Goal: Task Accomplishment & Management: Use online tool/utility

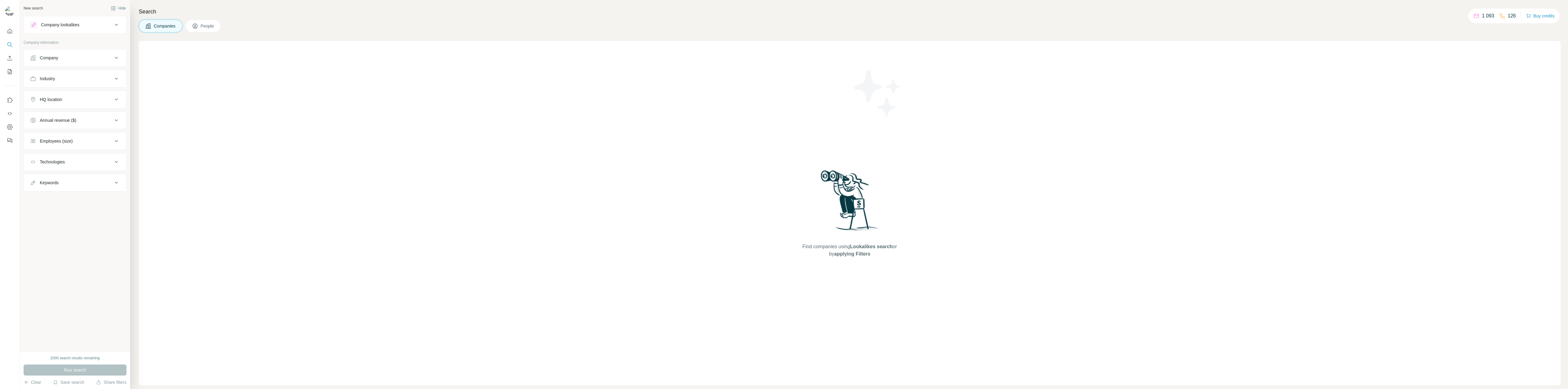
click at [205, 32] on button "People" at bounding box center [203, 26] width 35 height 13
click at [153, 30] on button "Companies" at bounding box center [161, 26] width 44 height 13
click at [208, 27] on span "People" at bounding box center [208, 26] width 14 height 6
drag, startPoint x: 159, startPoint y: 29, endPoint x: 151, endPoint y: 31, distance: 8.2
click at [159, 29] on span "Companies" at bounding box center [165, 26] width 23 height 6
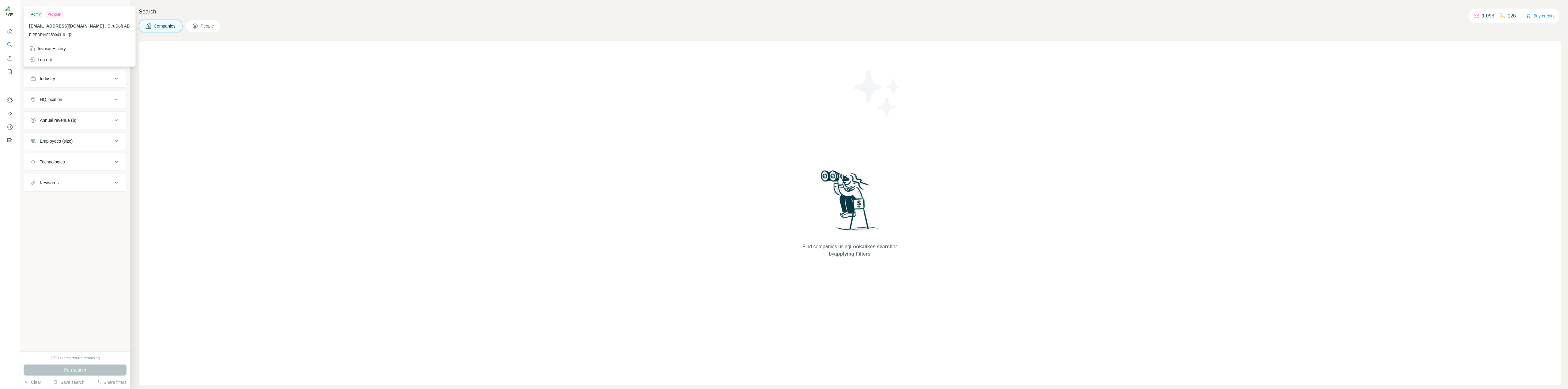
click at [8, 13] on img at bounding box center [10, 11] width 10 height 10
click at [243, 32] on div "Companies People" at bounding box center [850, 26] width 1422 height 13
click at [74, 30] on button "Company lookalikes" at bounding box center [75, 25] width 102 height 15
click at [65, 66] on input "text" at bounding box center [75, 69] width 90 height 11
click at [42, 103] on div "Company" at bounding box center [49, 106] width 18 height 6
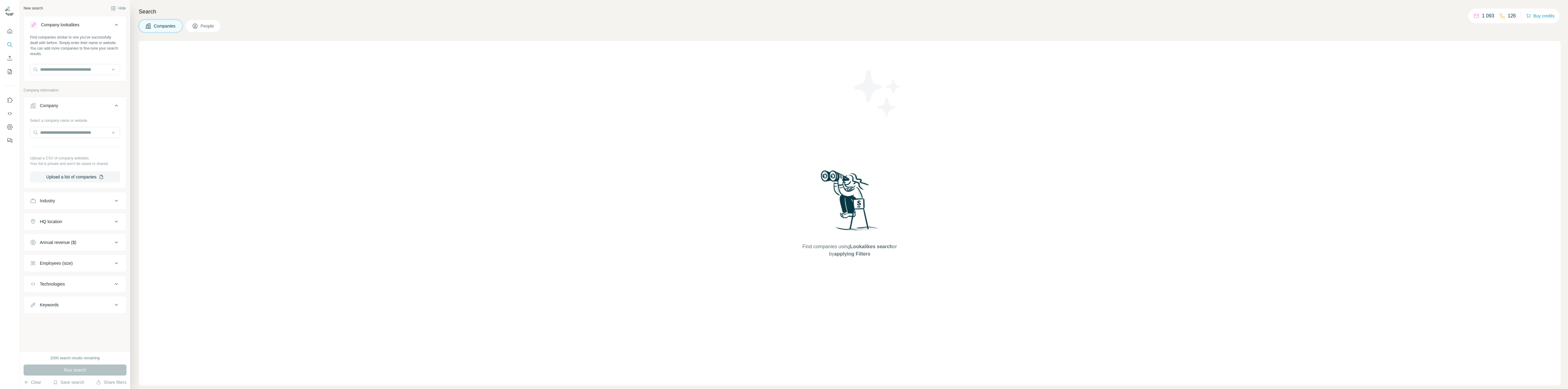
click at [62, 158] on p "Upload a CSV of company websites." at bounding box center [75, 158] width 90 height 5
click at [15, 164] on div at bounding box center [10, 194] width 20 height 389
click at [40, 209] on div "Industry" at bounding box center [75, 200] width 103 height 18
click at [41, 209] on div "Industry" at bounding box center [75, 200] width 103 height 18
click at [42, 206] on button "Industry" at bounding box center [75, 201] width 102 height 15
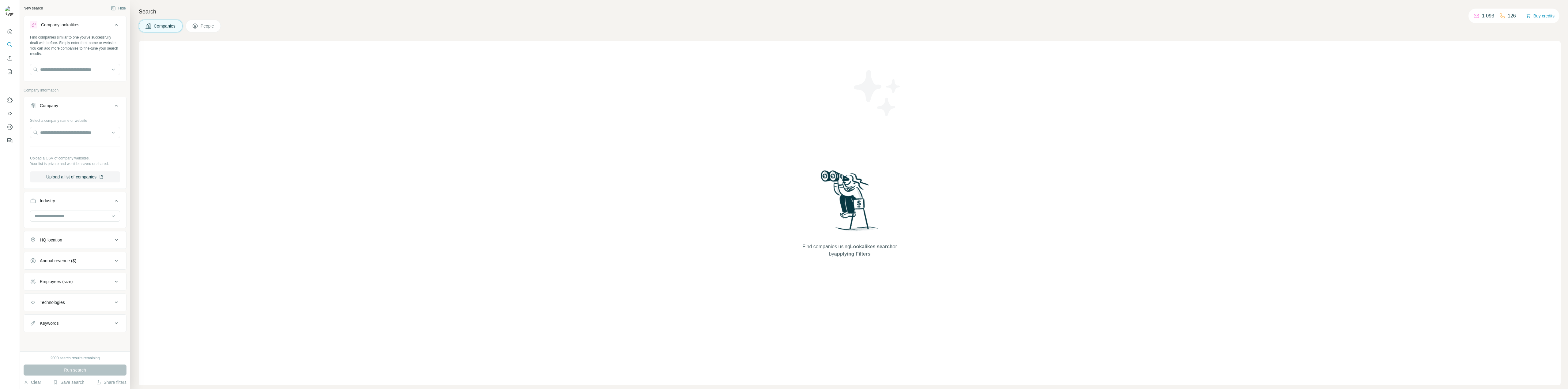
click at [91, 201] on div "Industry" at bounding box center [71, 201] width 83 height 6
click at [110, 114] on button "Company" at bounding box center [75, 107] width 102 height 17
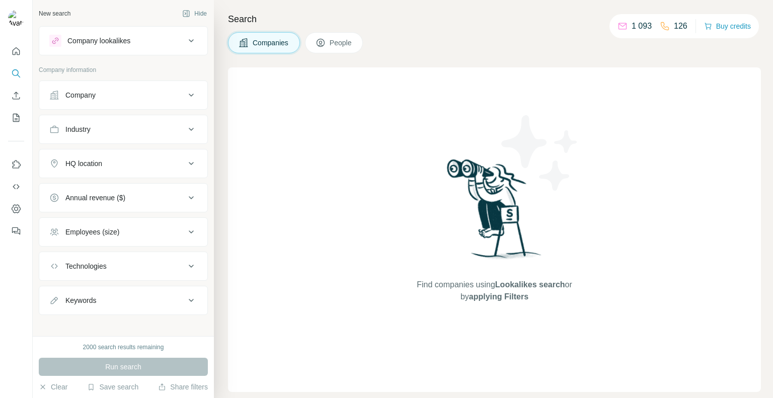
click at [141, 98] on div "Company" at bounding box center [117, 95] width 136 height 10
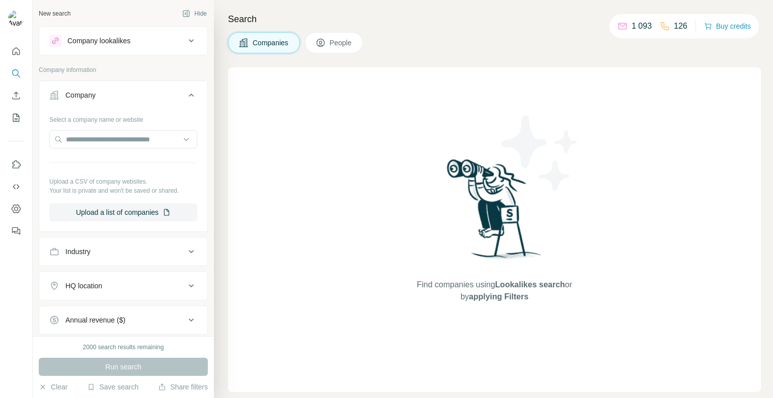
click at [127, 89] on button "Company" at bounding box center [123, 97] width 168 height 28
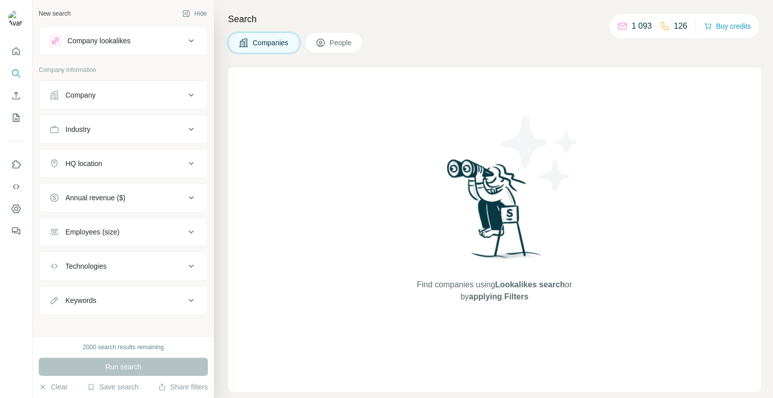
click at [95, 139] on button "Industry" at bounding box center [123, 129] width 168 height 24
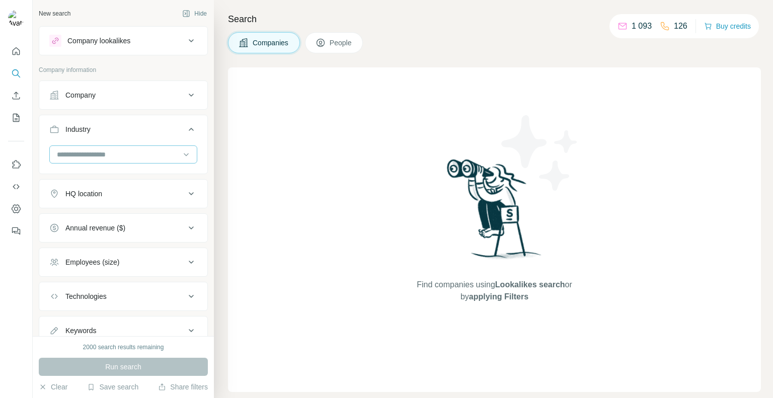
click at [72, 151] on input at bounding box center [118, 154] width 124 height 11
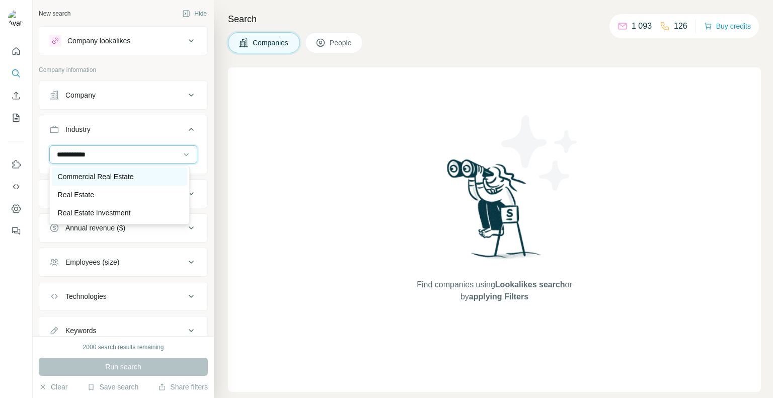
type input "**********"
click at [68, 176] on p "Commercial Real Estate" at bounding box center [96, 177] width 76 height 10
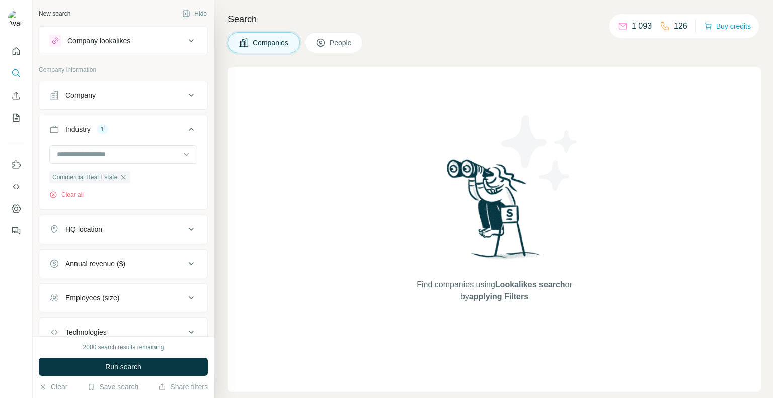
scroll to position [35, 0]
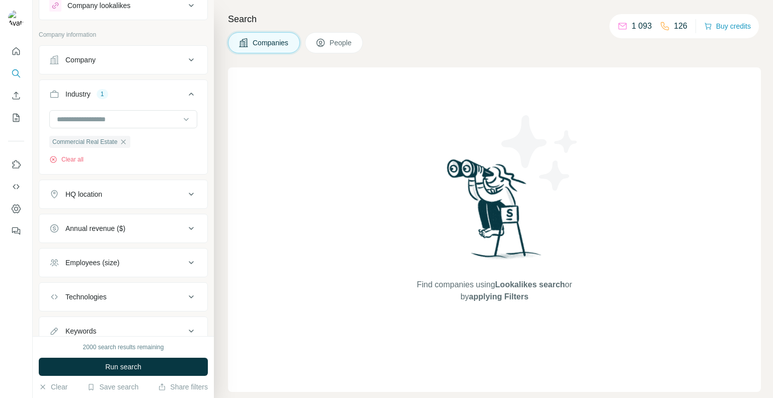
click at [107, 192] on div "HQ location" at bounding box center [117, 194] width 136 height 10
click at [82, 212] on input "text" at bounding box center [123, 219] width 148 height 18
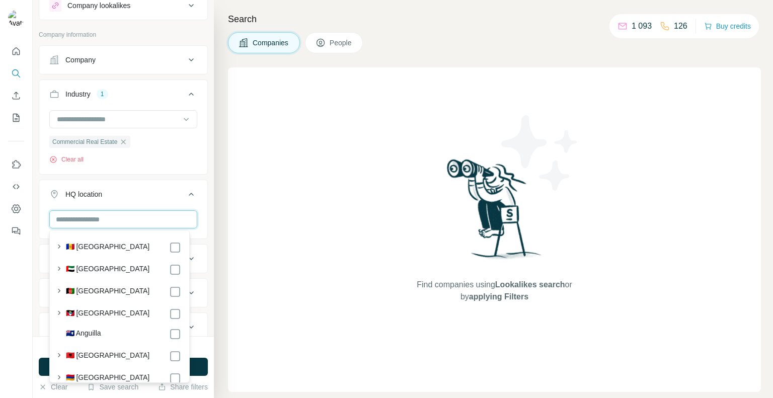
click at [82, 212] on input "text" at bounding box center [123, 219] width 148 height 18
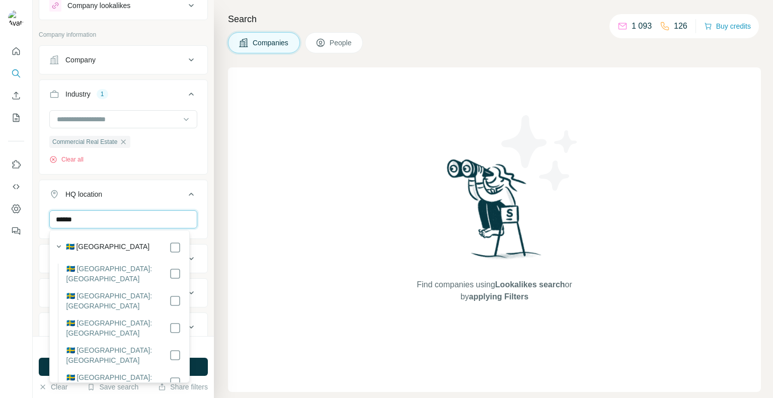
type input "******"
click at [117, 240] on div "🇸🇪 Sweden" at bounding box center [116, 246] width 129 height 14
click at [158, 250] on div "🇸🇪 Sweden" at bounding box center [123, 248] width 115 height 12
click at [158, 170] on div "Commercial Real Estate Clear all" at bounding box center [123, 141] width 168 height 62
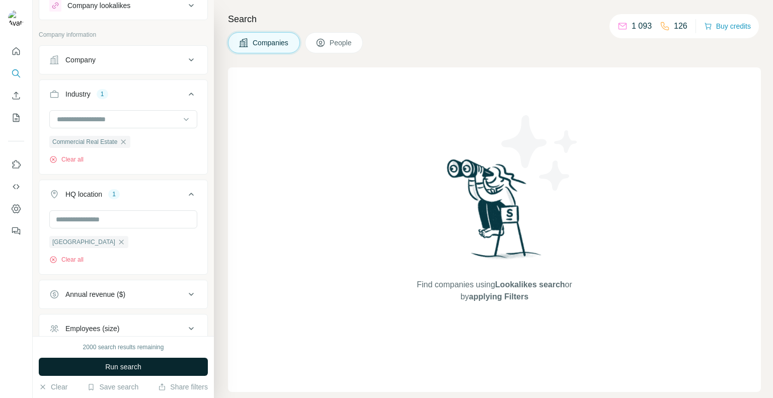
click at [105, 364] on span "Run search" at bounding box center [123, 367] width 36 height 10
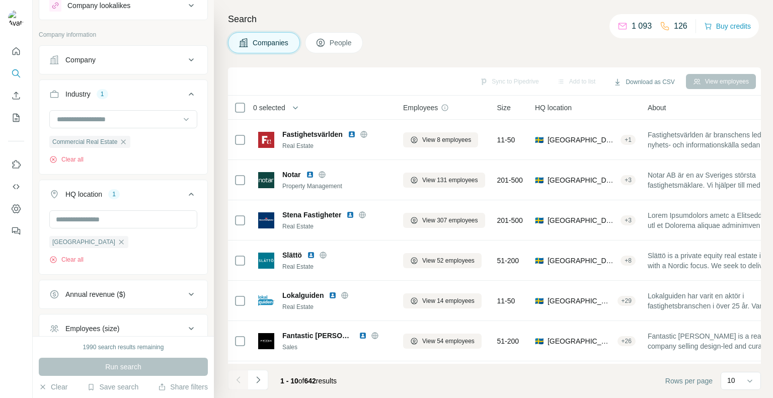
click at [139, 303] on button "Annual revenue ($)" at bounding box center [123, 294] width 168 height 24
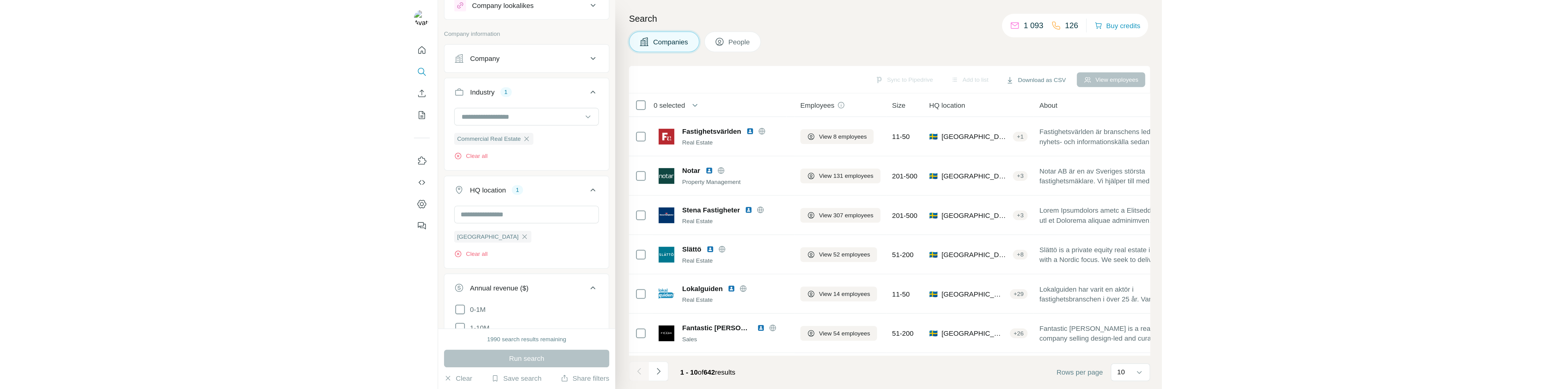
scroll to position [74, 0]
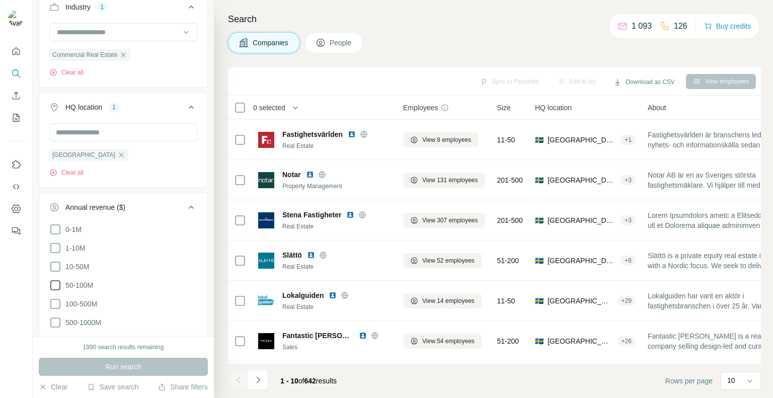
click at [65, 281] on span "50-100M" at bounding box center [77, 285] width 32 height 10
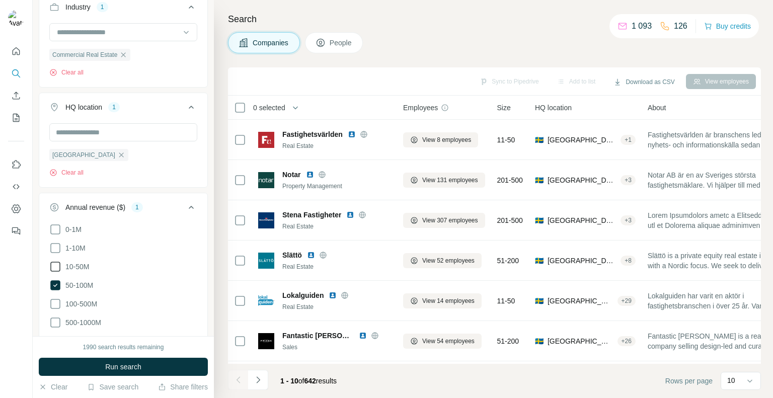
click at [57, 269] on icon at bounding box center [55, 267] width 12 height 12
click at [55, 307] on icon at bounding box center [55, 304] width 10 height 10
click at [99, 373] on button "Run search" at bounding box center [123, 367] width 169 height 18
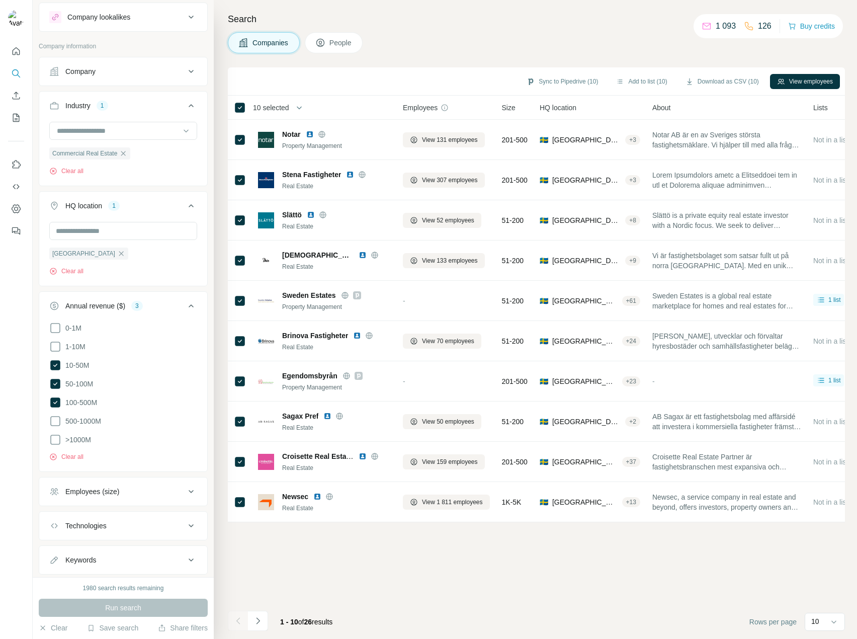
scroll to position [47, 0]
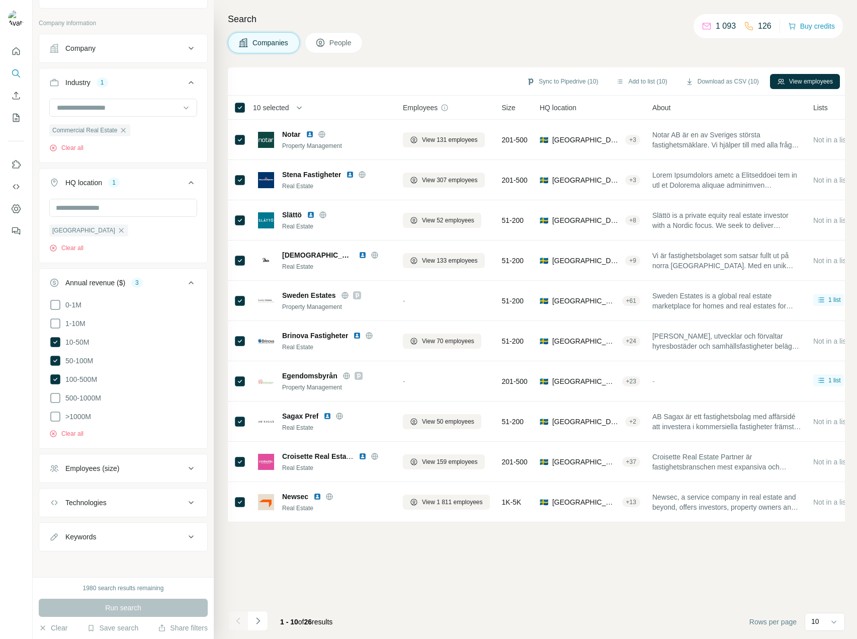
click at [85, 48] on div "Company" at bounding box center [80, 48] width 30 height 10
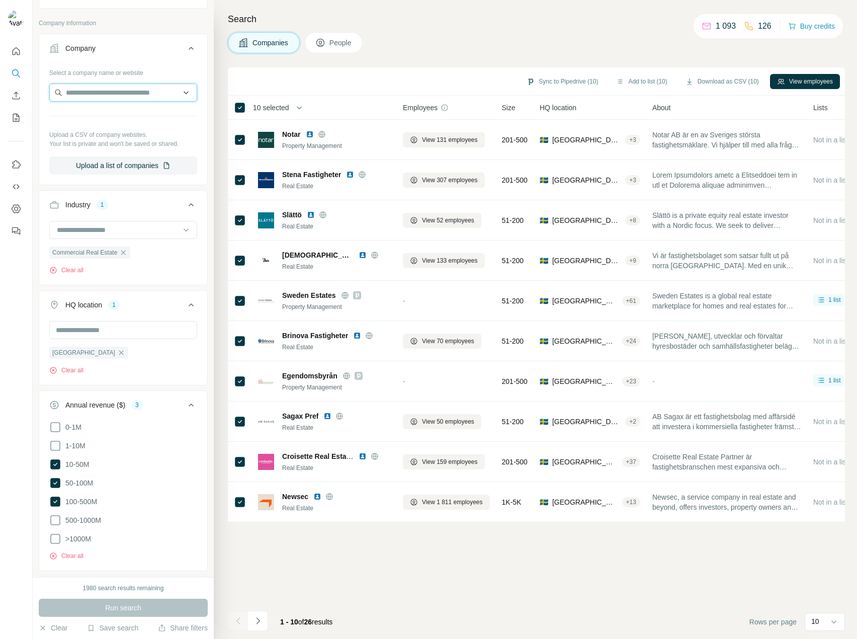
click at [99, 95] on input "text" at bounding box center [123, 93] width 148 height 18
paste input "**********"
drag, startPoint x: 73, startPoint y: 89, endPoint x: 249, endPoint y: 86, distance: 175.6
click at [249, 86] on div "**********" at bounding box center [445, 319] width 825 height 639
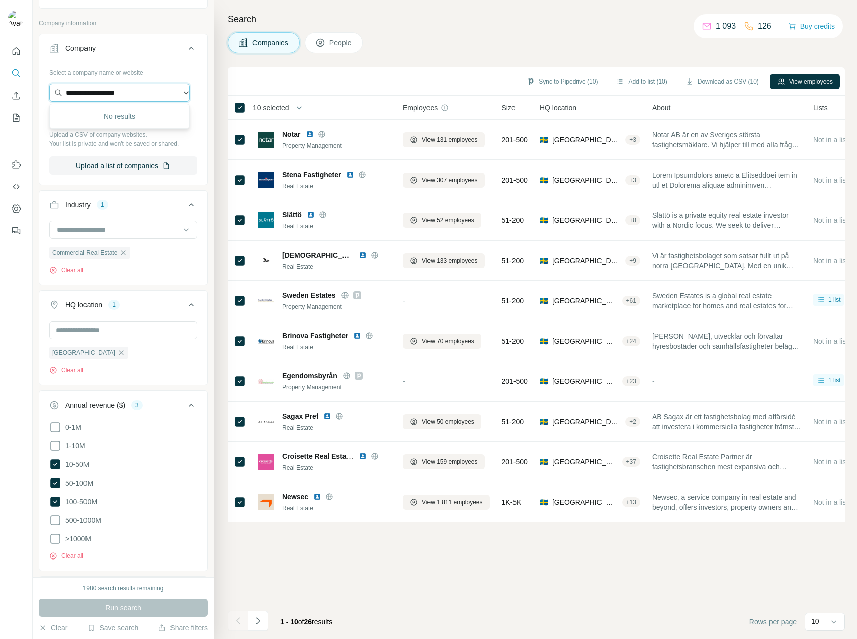
scroll to position [0, 0]
type input "******"
click at [94, 92] on input "******" at bounding box center [119, 93] width 140 height 18
click at [117, 355] on icon "button" at bounding box center [121, 353] width 8 height 8
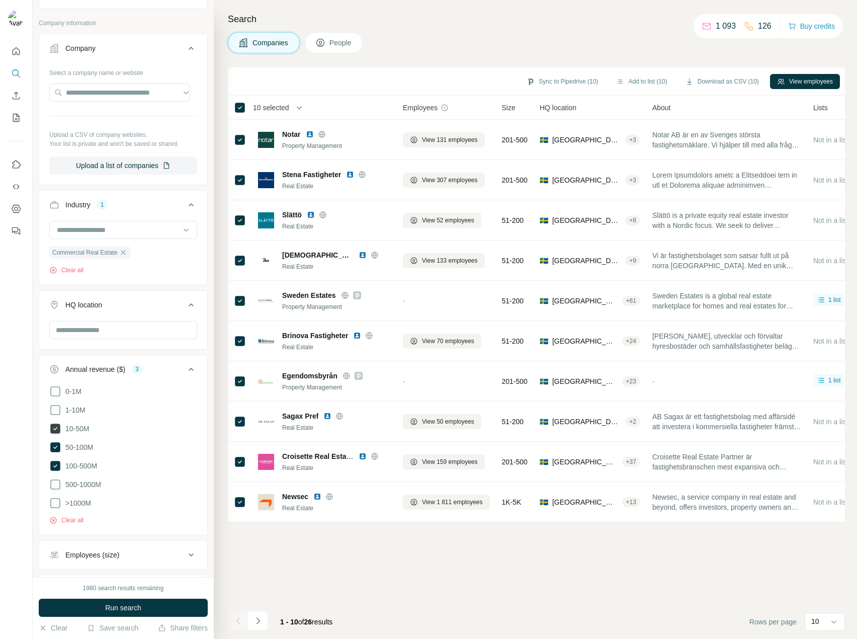
click at [63, 397] on span "10-50M" at bounding box center [75, 429] width 28 height 10
click at [54, 397] on icon at bounding box center [55, 447] width 10 height 10
click at [55, 397] on ul "0-1M 1-10M 10-50M 50-100M 100-500M 500-1000M >1000M" at bounding box center [123, 447] width 148 height 124
click at [58, 397] on button "Clear all" at bounding box center [66, 520] width 34 height 9
click at [68, 265] on div "Commercial Real Estate Clear all" at bounding box center [89, 260] width 81 height 29
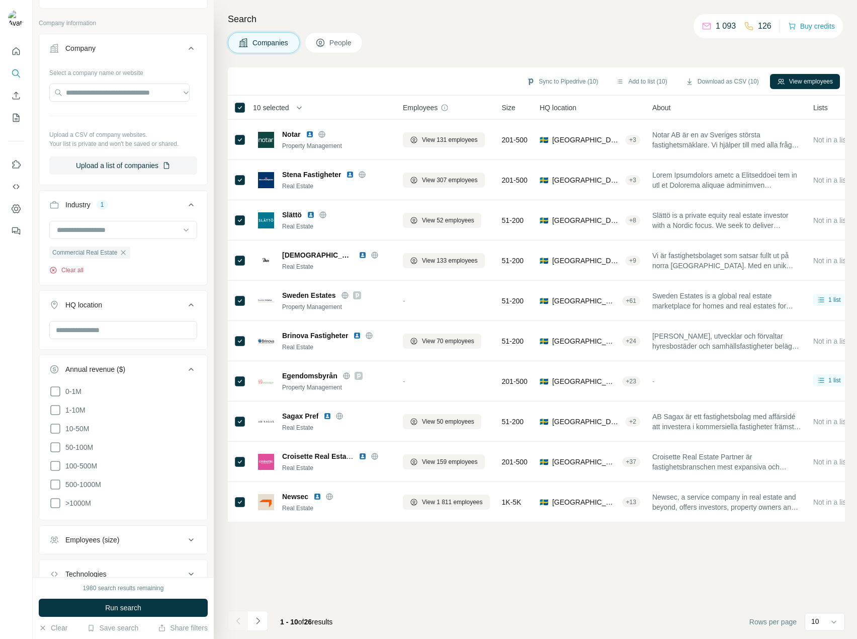
click at [72, 272] on button "Clear all" at bounding box center [66, 270] width 34 height 9
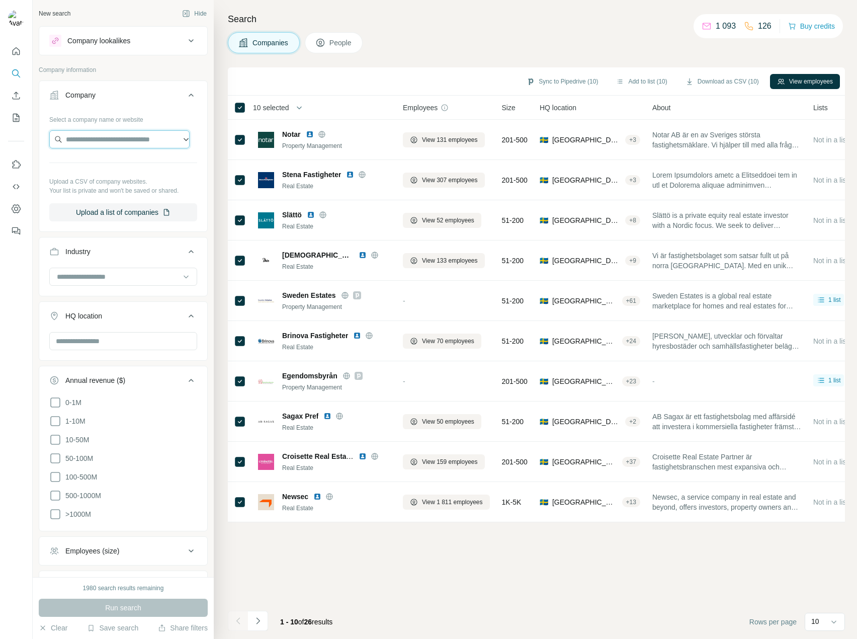
click at [107, 139] on input "text" at bounding box center [119, 139] width 140 height 18
type input "*"
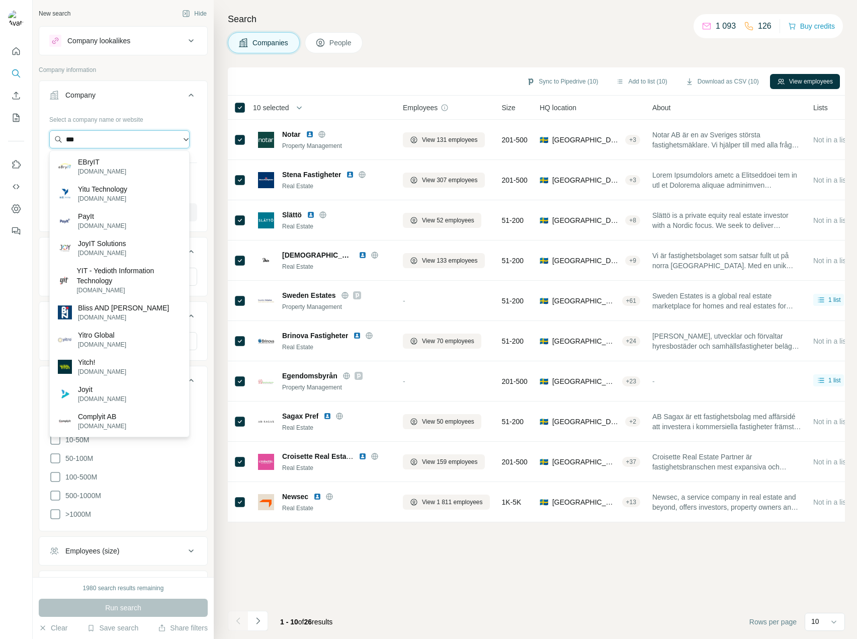
click at [100, 141] on input "***" at bounding box center [119, 139] width 140 height 18
paste input "**********"
type input "**********"
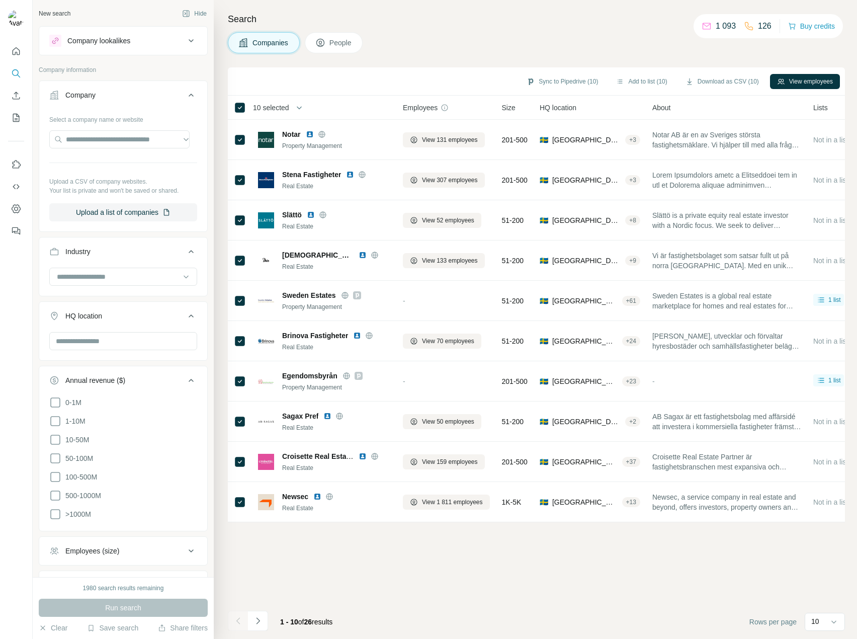
click at [90, 41] on div "Company lookalikes" at bounding box center [98, 41] width 63 height 10
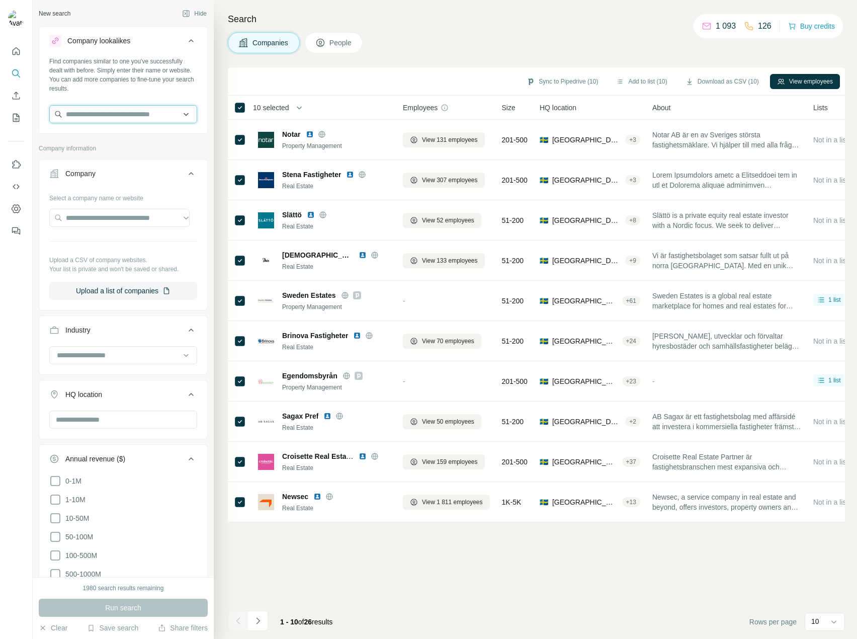
click at [96, 115] on input "text" at bounding box center [123, 114] width 148 height 18
paste input "**********"
type input "**********"
click at [115, 135] on div "Type to search" at bounding box center [119, 138] width 135 height 20
click at [21, 54] on icon "Quick start" at bounding box center [16, 51] width 10 height 10
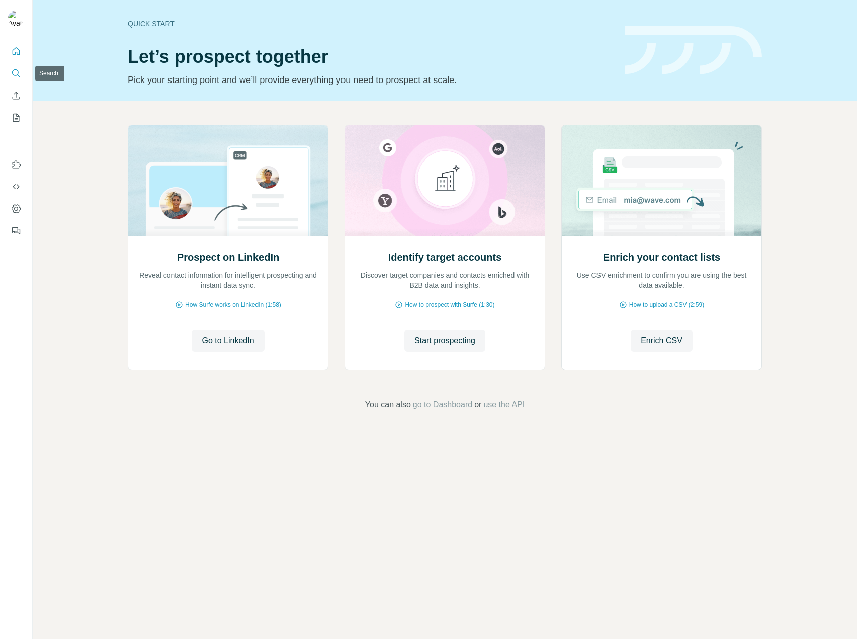
click at [22, 73] on button "Search" at bounding box center [16, 73] width 16 height 18
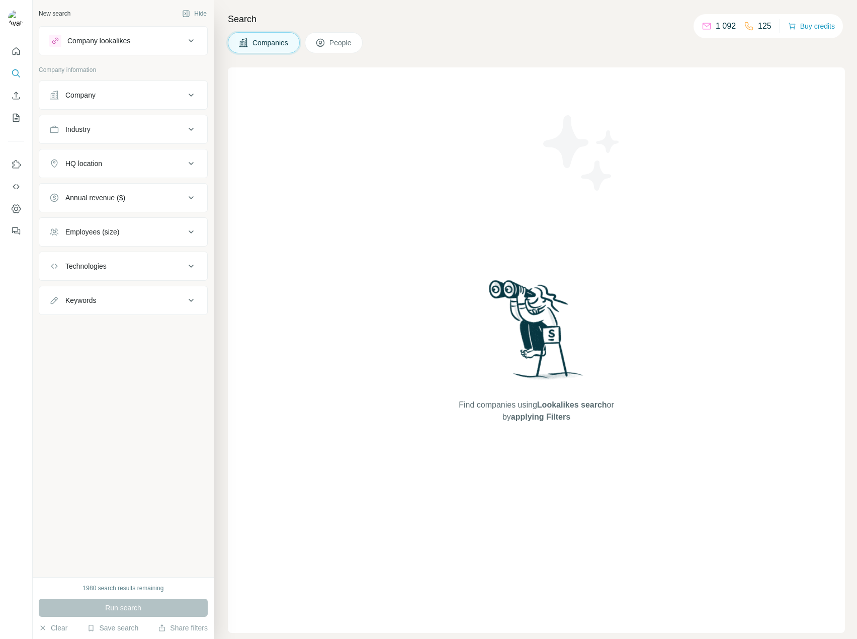
click at [96, 97] on div "Company" at bounding box center [80, 95] width 30 height 10
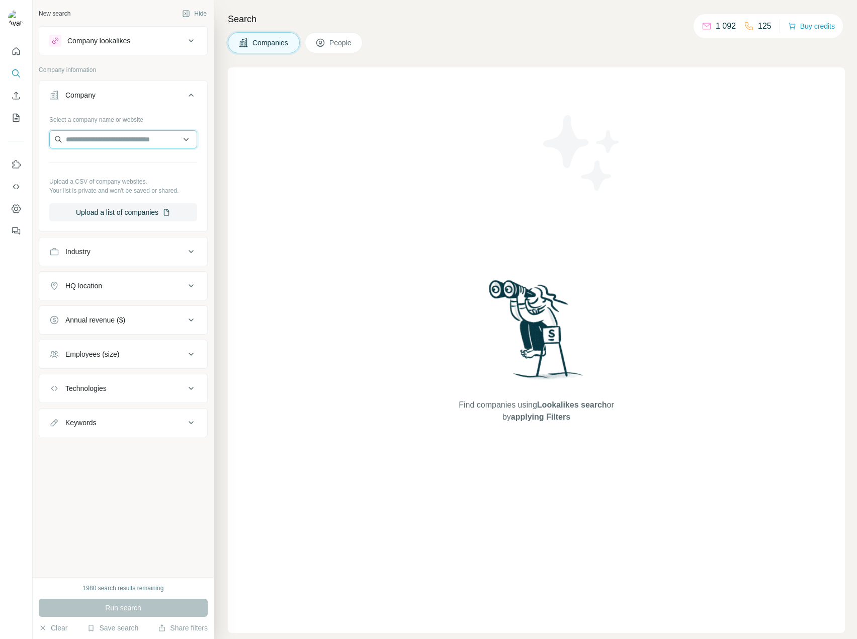
click at [99, 141] on input "text" at bounding box center [123, 139] width 148 height 18
paste input "**********"
click at [136, 141] on input "**********" at bounding box center [123, 139] width 148 height 18
click at [75, 138] on input "**********" at bounding box center [123, 139] width 148 height 18
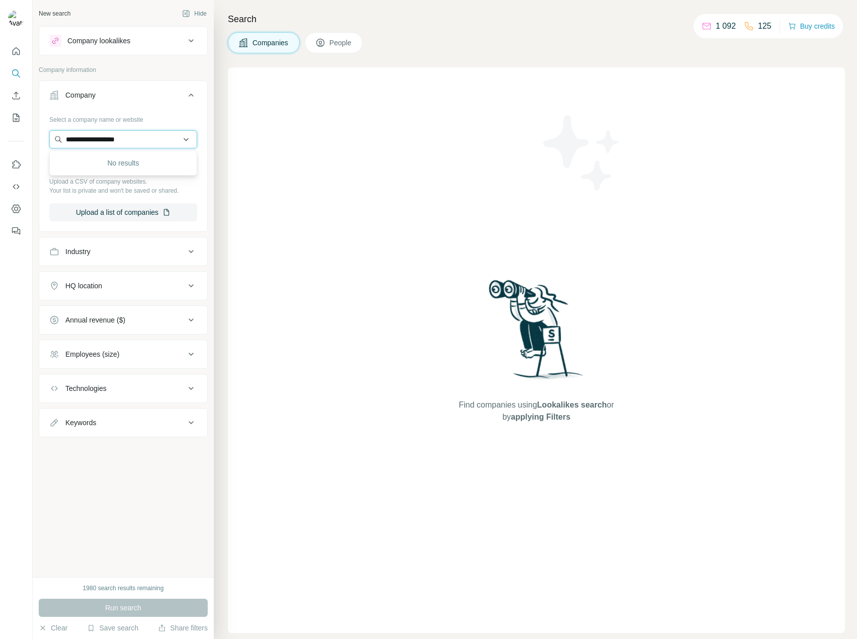
click at [75, 138] on input "**********" at bounding box center [123, 139] width 148 height 18
paste input "******"
type input "**********"
click at [340, 42] on span "People" at bounding box center [341, 43] width 23 height 10
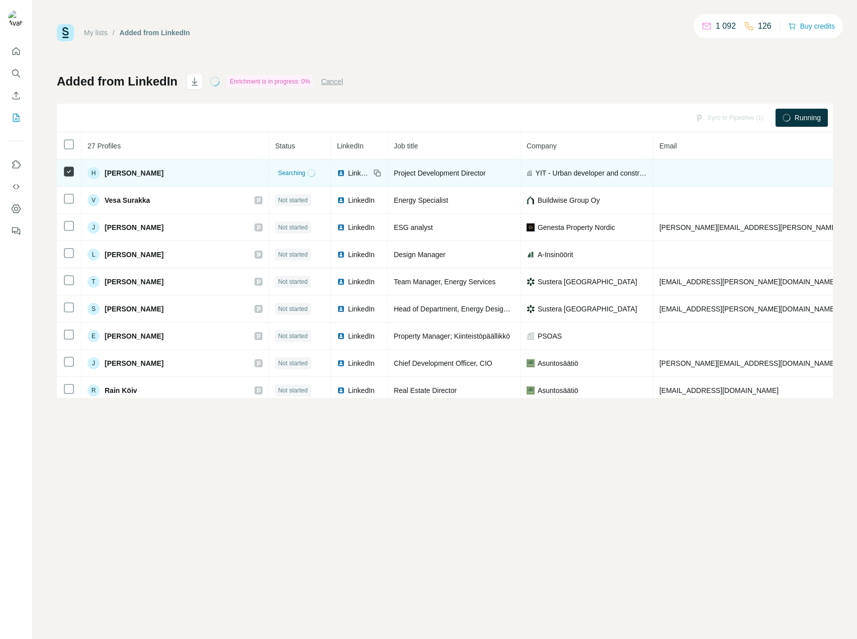
click at [536, 176] on span "YIT - Urban developer and construction company" at bounding box center [591, 173] width 111 height 10
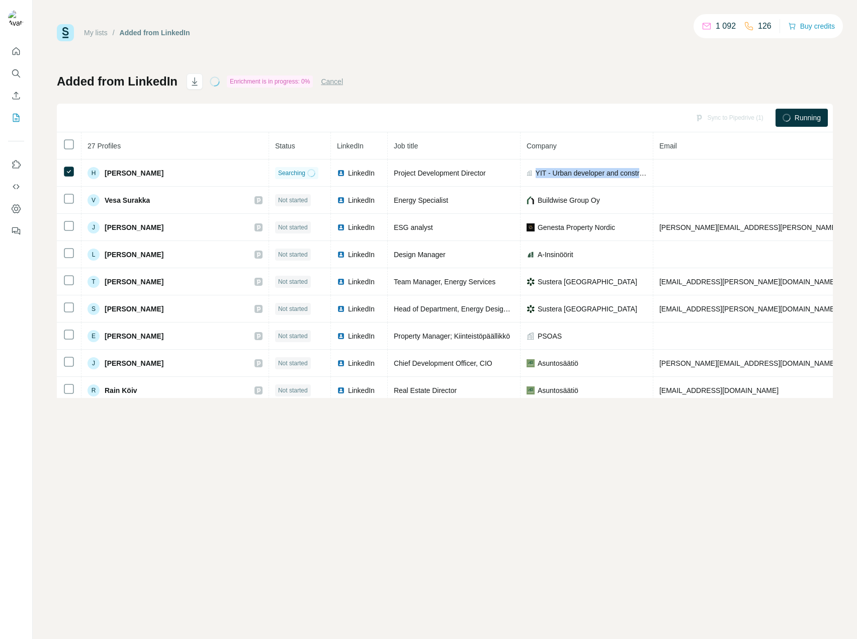
copy span "YIT - Urban developer and construction company"
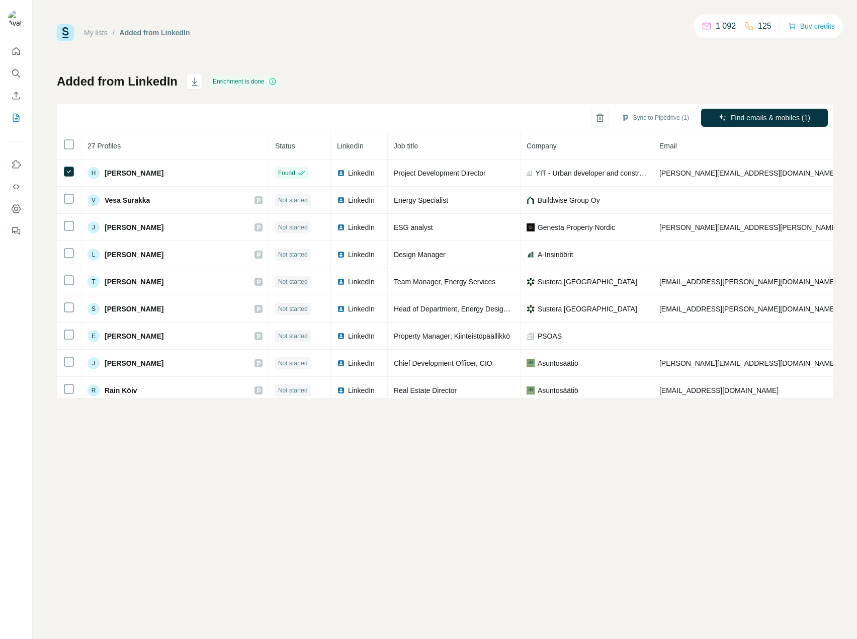
click at [423, 121] on div "Sync to Pipedrive (1) Find emails & mobiles (1)" at bounding box center [445, 118] width 776 height 29
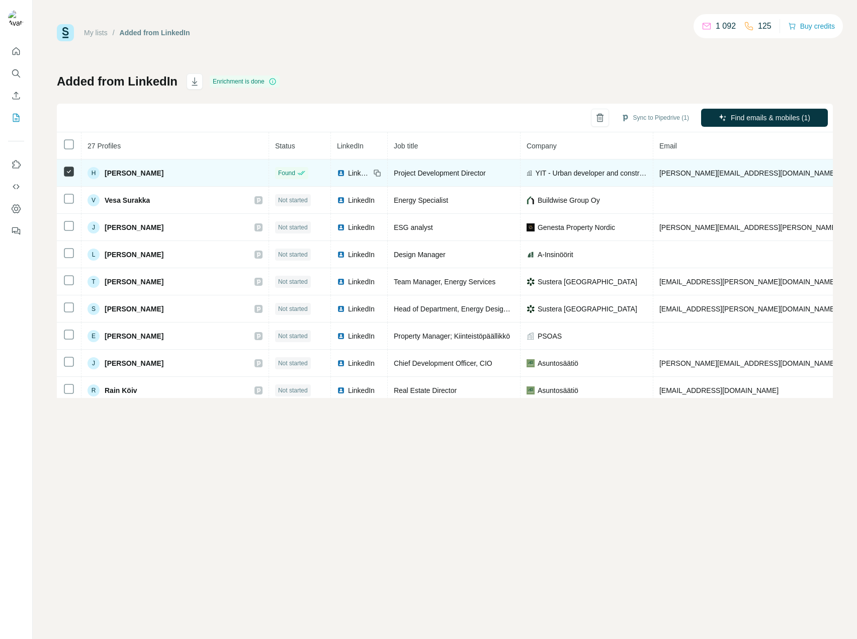
click at [527, 174] on icon at bounding box center [530, 173] width 6 height 8
click at [536, 176] on span "YIT - Urban developer and construction company" at bounding box center [591, 173] width 111 height 10
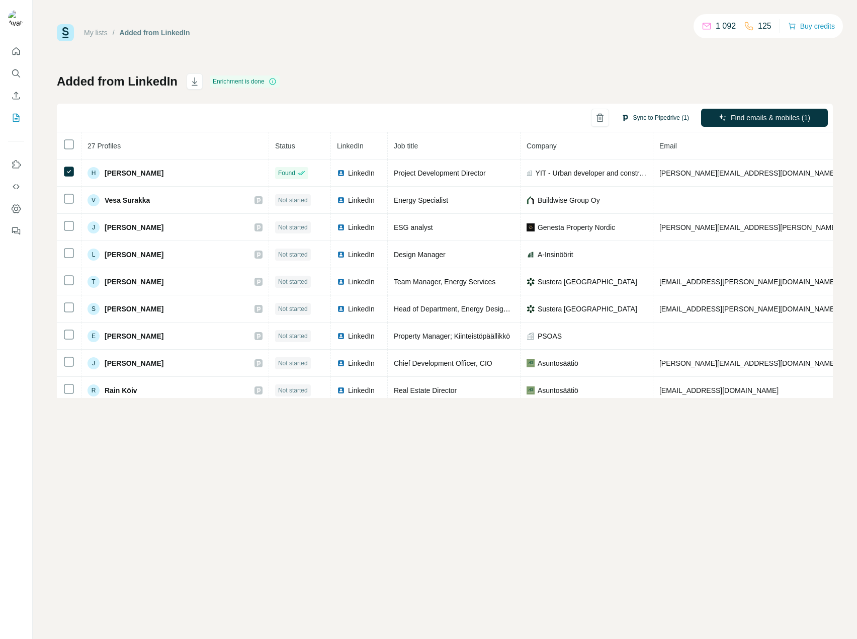
click at [643, 121] on button "Sync to Pipedrive (1)" at bounding box center [655, 117] width 82 height 15
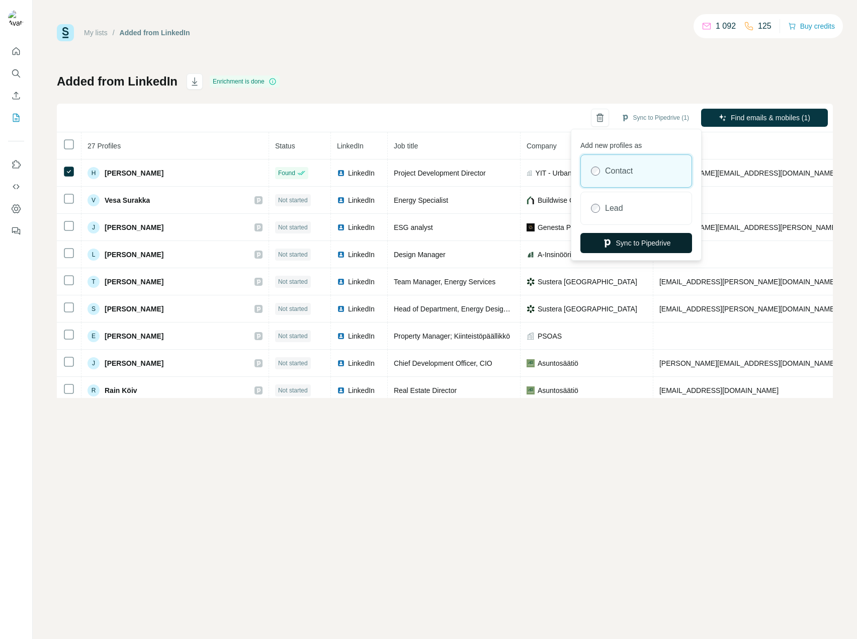
click at [627, 241] on button "Sync to Pipedrive" at bounding box center [637, 243] width 112 height 20
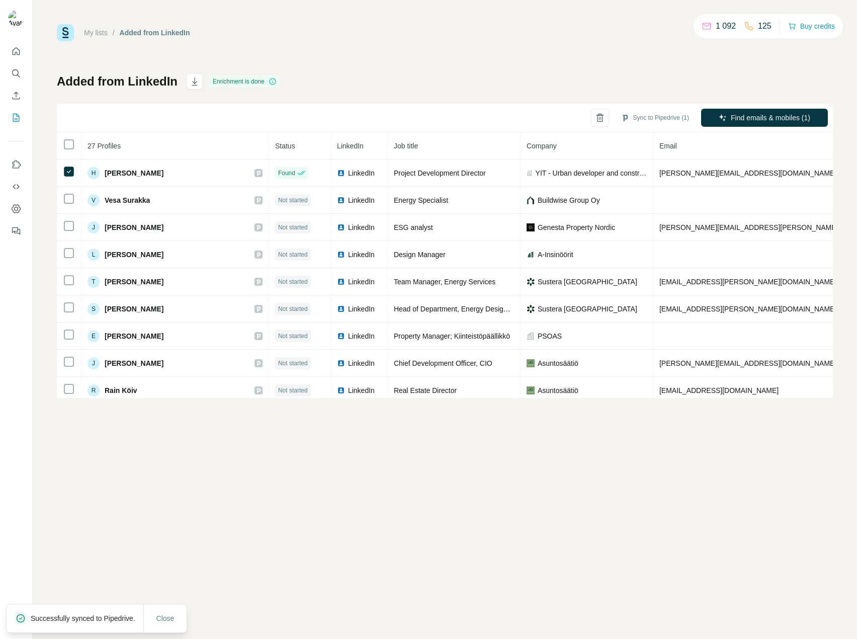
click at [99, 617] on p "Successfully synced to Pipedrive." at bounding box center [87, 618] width 113 height 10
click at [80, 613] on p "Successfully synced to Pipedrive." at bounding box center [87, 618] width 113 height 10
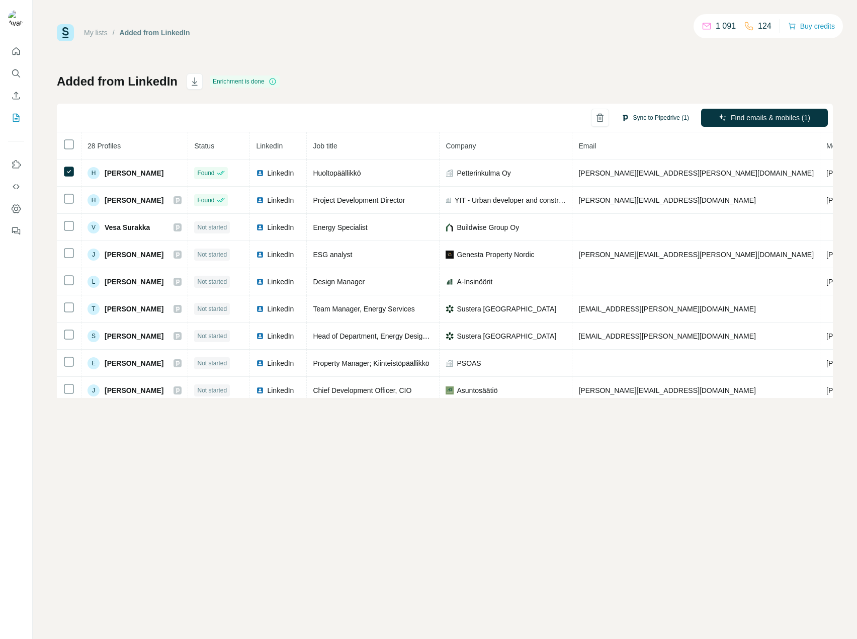
click at [643, 117] on button "Sync to Pipedrive (1)" at bounding box center [655, 117] width 82 height 15
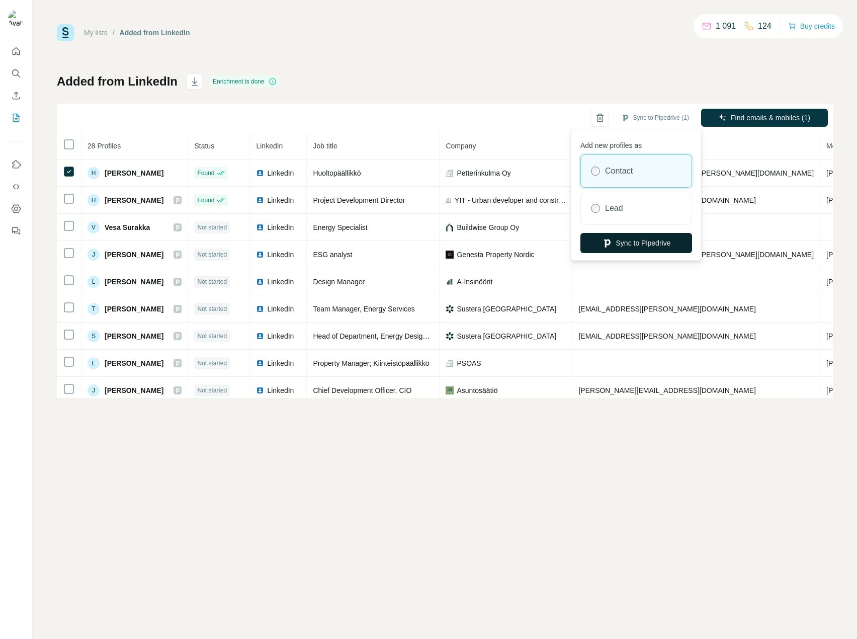
click at [641, 239] on button "Sync to Pipedrive" at bounding box center [637, 243] width 112 height 20
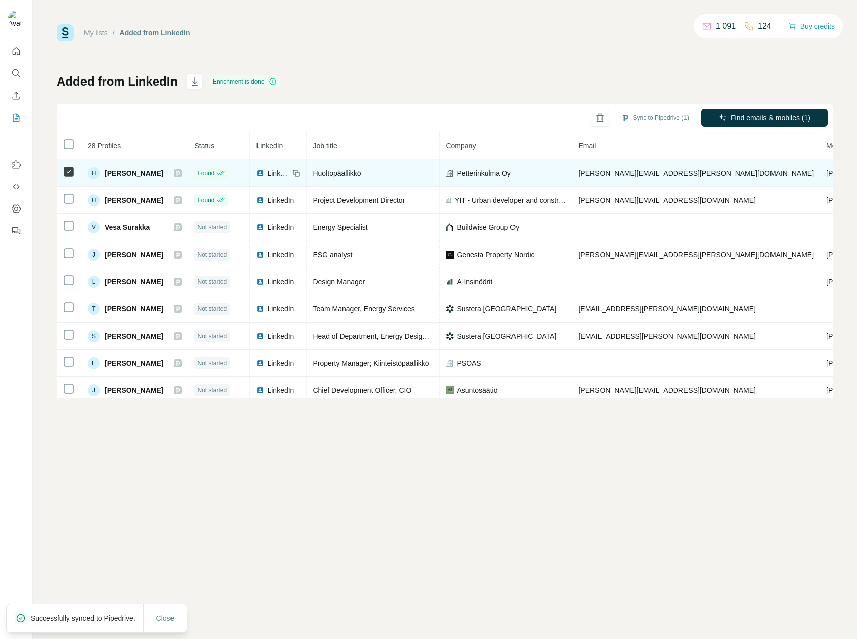
click at [137, 177] on span "[PERSON_NAME]" at bounding box center [134, 173] width 59 height 10
click at [827, 175] on span "[PHONE_NUMBER]" at bounding box center [858, 173] width 63 height 8
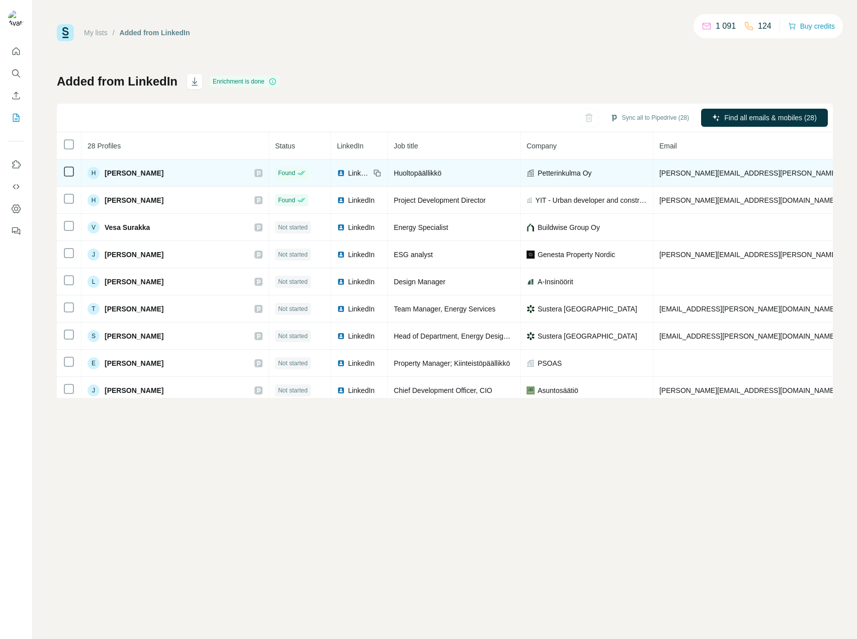
click at [654, 179] on td "[PERSON_NAME][EMAIL_ADDRESS][PERSON_NAME][DOMAIN_NAME]" at bounding box center [778, 172] width 248 height 27
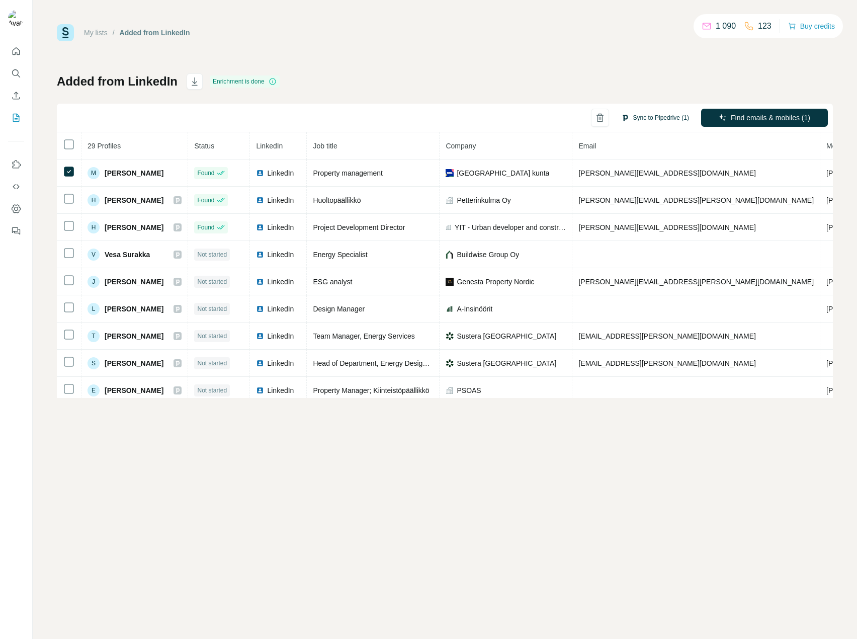
click at [654, 119] on button "Sync to Pipedrive (1)" at bounding box center [655, 117] width 82 height 15
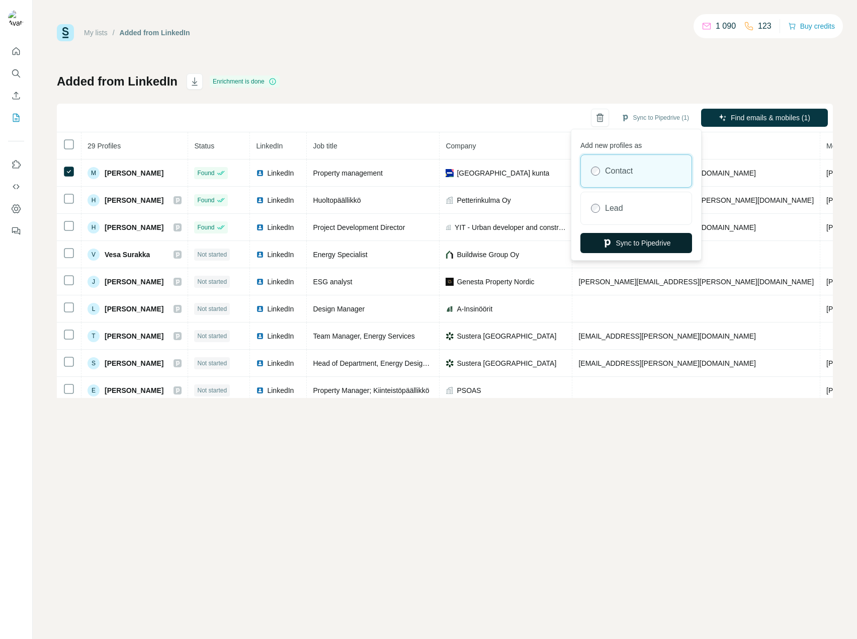
click at [641, 243] on button "Sync to Pipedrive" at bounding box center [637, 243] width 112 height 20
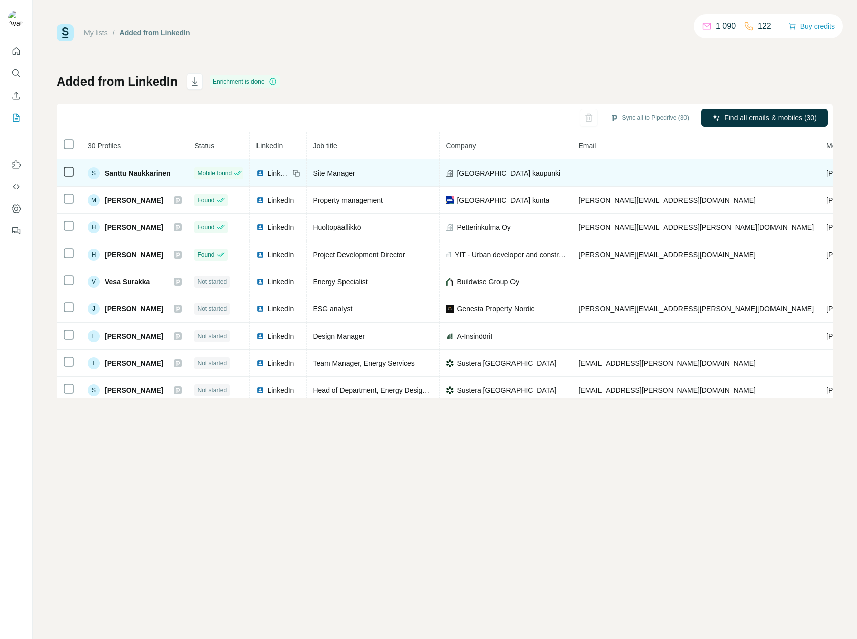
click at [72, 177] on icon at bounding box center [69, 172] width 12 height 12
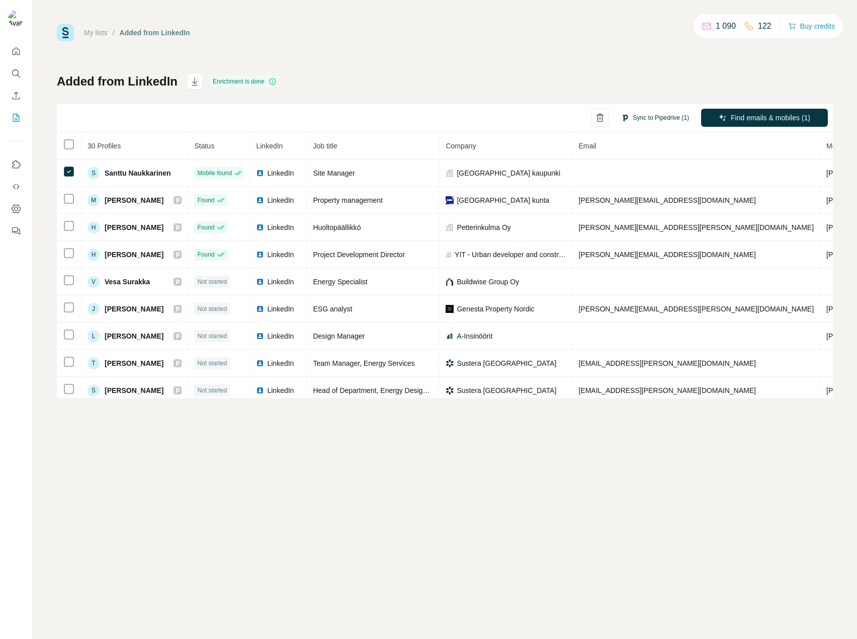
click at [635, 122] on button "Sync to Pipedrive (1)" at bounding box center [655, 117] width 82 height 15
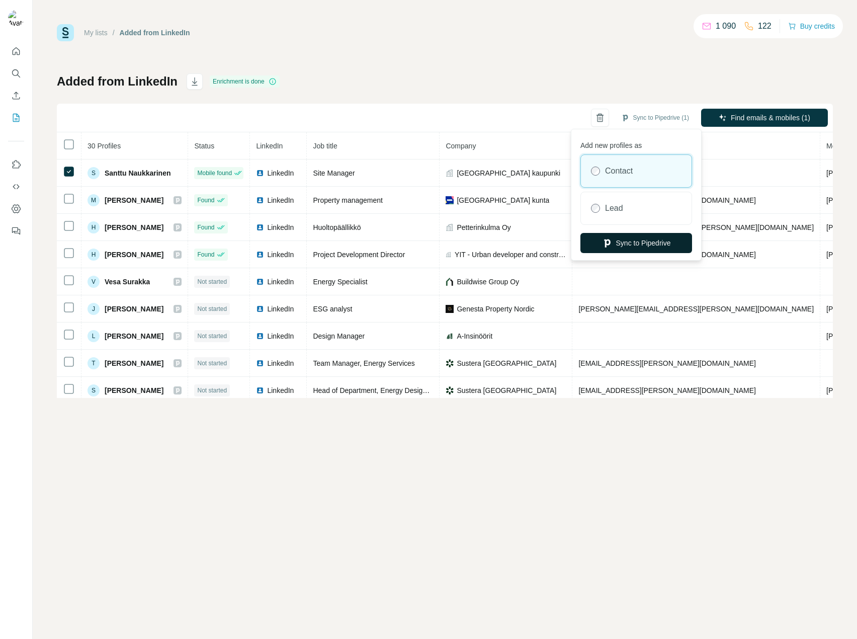
click at [610, 238] on button "Sync to Pipedrive" at bounding box center [637, 243] width 112 height 20
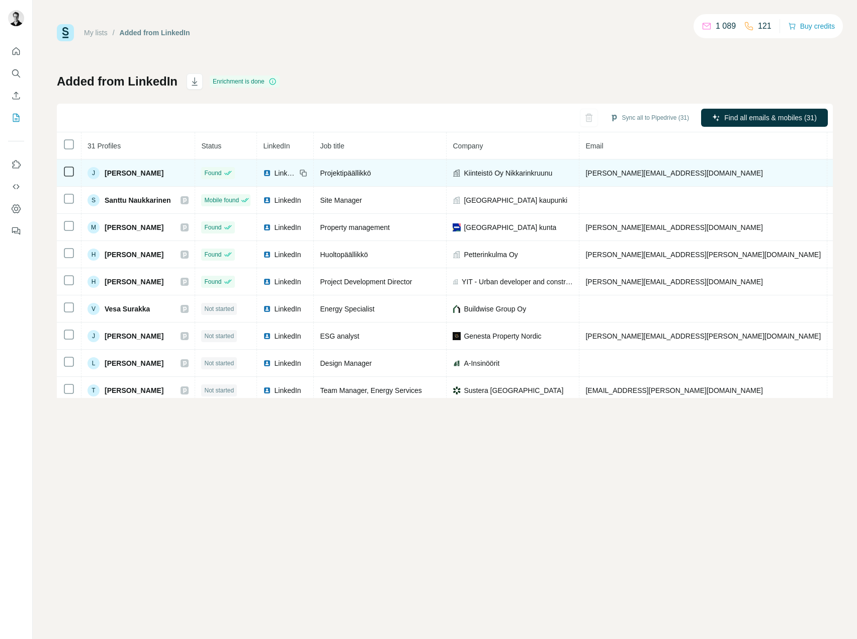
click at [68, 177] on icon at bounding box center [69, 172] width 12 height 12
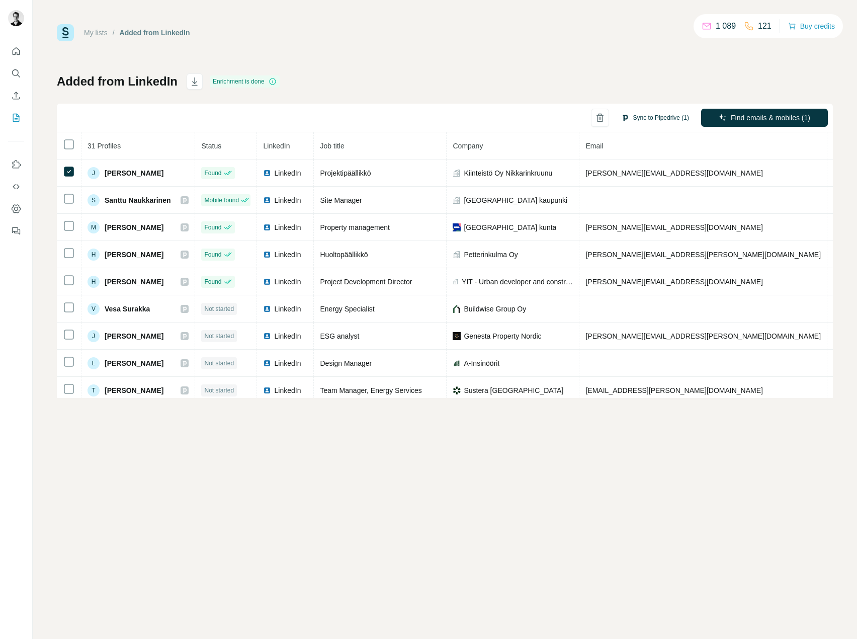
click at [644, 117] on button "Sync to Pipedrive (1)" at bounding box center [655, 117] width 82 height 15
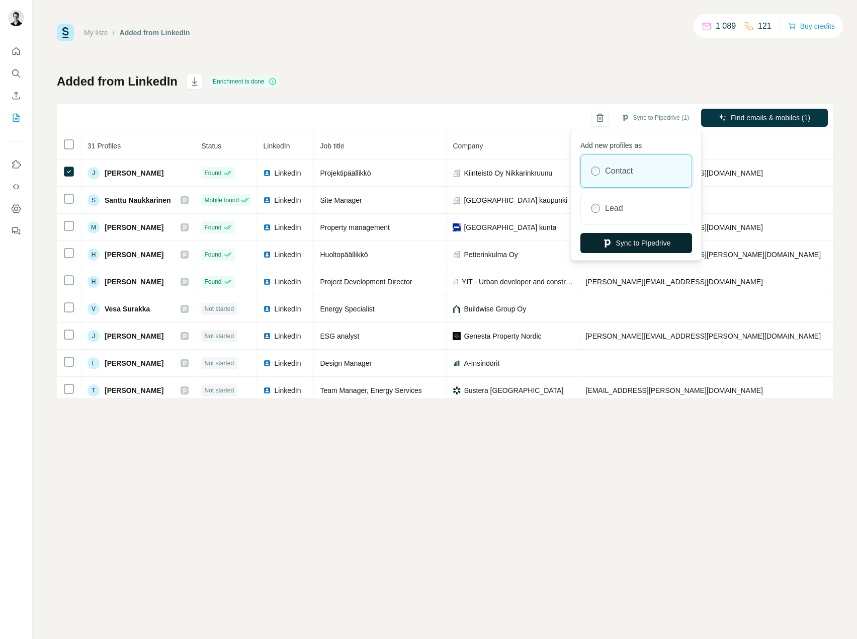
click at [629, 236] on button "Sync to Pipedrive" at bounding box center [637, 243] width 112 height 20
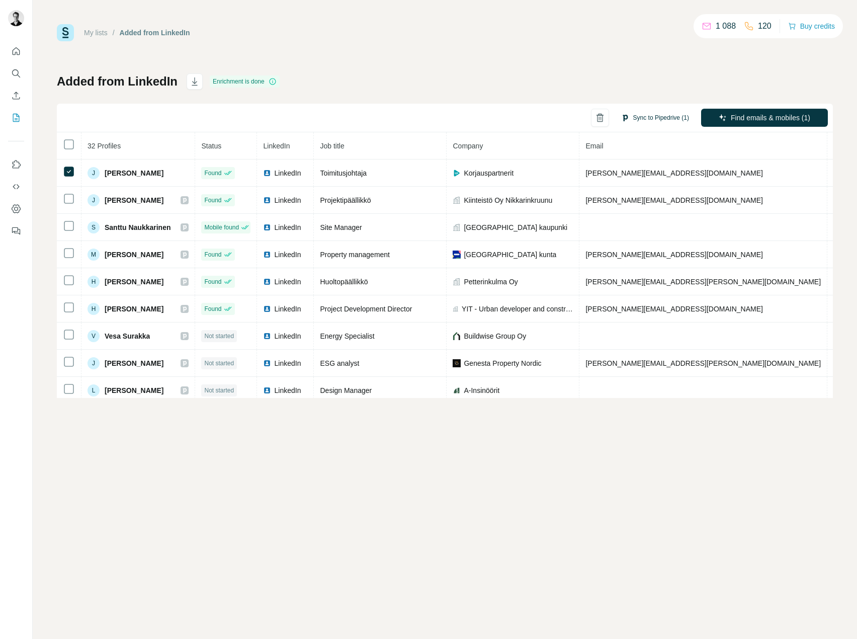
click at [659, 116] on button "Sync to Pipedrive (1)" at bounding box center [655, 117] width 82 height 15
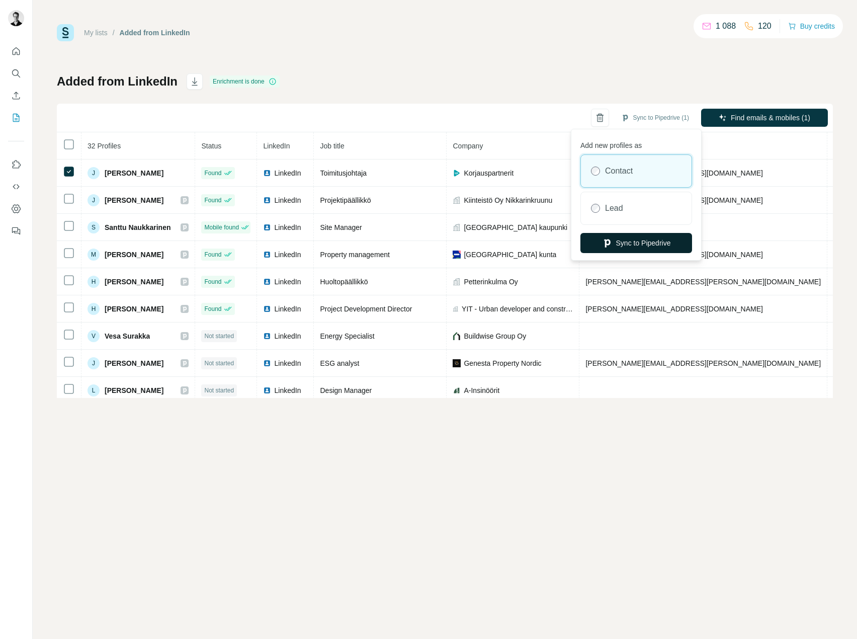
click at [626, 237] on button "Sync to Pipedrive" at bounding box center [637, 243] width 112 height 20
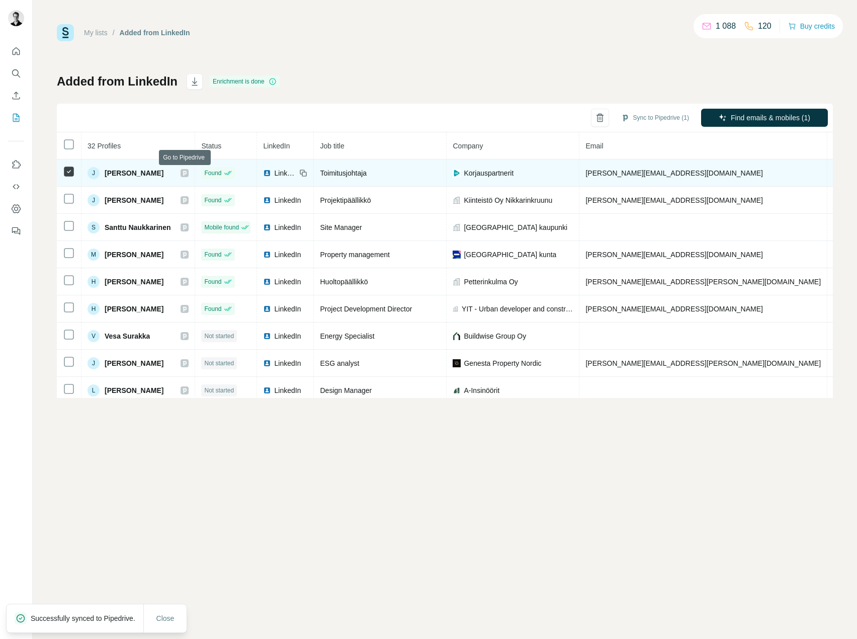
click at [185, 173] on icon at bounding box center [185, 173] width 4 height 5
